Goal: Task Accomplishment & Management: Use online tool/utility

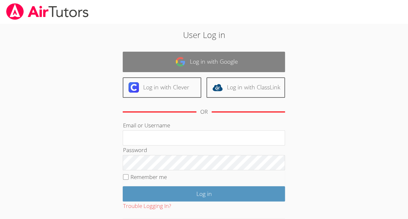
click at [259, 57] on link "Log in with Google" at bounding box center [204, 62] width 162 height 20
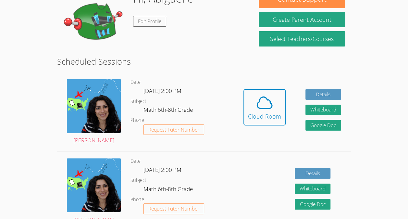
scroll to position [120, 0]
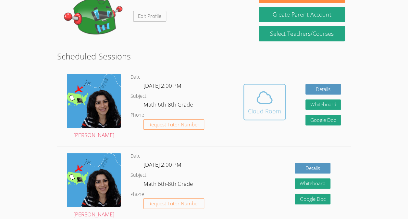
click at [263, 115] on div "Cloud Room" at bounding box center [264, 110] width 33 height 9
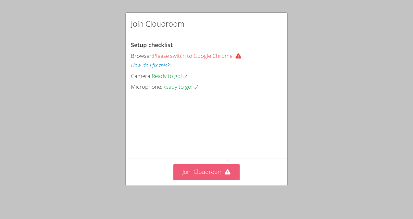
click at [199, 180] on button "Join Cloudroom" at bounding box center [206, 172] width 66 height 16
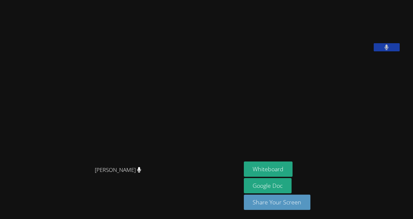
click at [335, 36] on video at bounding box center [292, 27] width 97 height 49
click at [336, 20] on video at bounding box center [292, 27] width 97 height 49
click at [326, 33] on video at bounding box center [292, 27] width 97 height 49
click at [281, 171] on button "Whiteboard" at bounding box center [268, 168] width 49 height 15
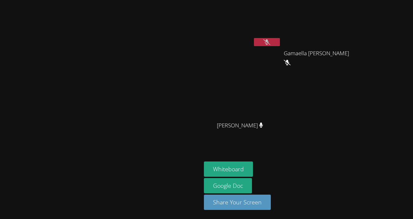
drag, startPoint x: 261, startPoint y: 94, endPoint x: 261, endPoint y: 74, distance: 20.8
click at [261, 74] on div "Abigaelle Poustin Gamaella Jean Gamaella Jean James Demajeur James Demajeur" at bounding box center [282, 73] width 157 height 141
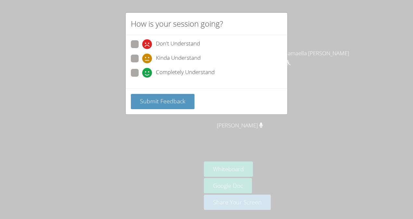
drag, startPoint x: 261, startPoint y: 74, endPoint x: 177, endPoint y: 76, distance: 84.0
click at [177, 76] on span "Completely Understand" at bounding box center [185, 73] width 59 height 10
click at [148, 74] on input "Completely Understand" at bounding box center [145, 72] width 6 height 6
radio input "true"
click at [166, 109] on div "Submit Feedback" at bounding box center [207, 101] width 162 height 26
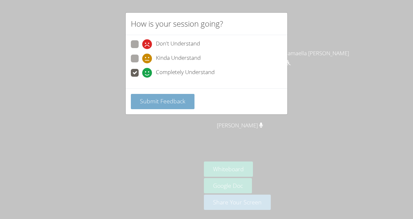
click at [164, 99] on span "Submit Feedback" at bounding box center [162, 101] width 45 height 8
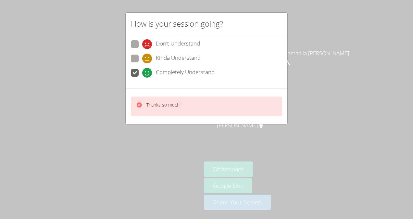
click at [181, 107] on div "Thanks so much!" at bounding box center [206, 106] width 151 height 20
click at [178, 132] on div "How is your session going? Don't Understand Kinda Understand Completely Underst…" at bounding box center [206, 109] width 413 height 219
